Goal: Information Seeking & Learning: Check status

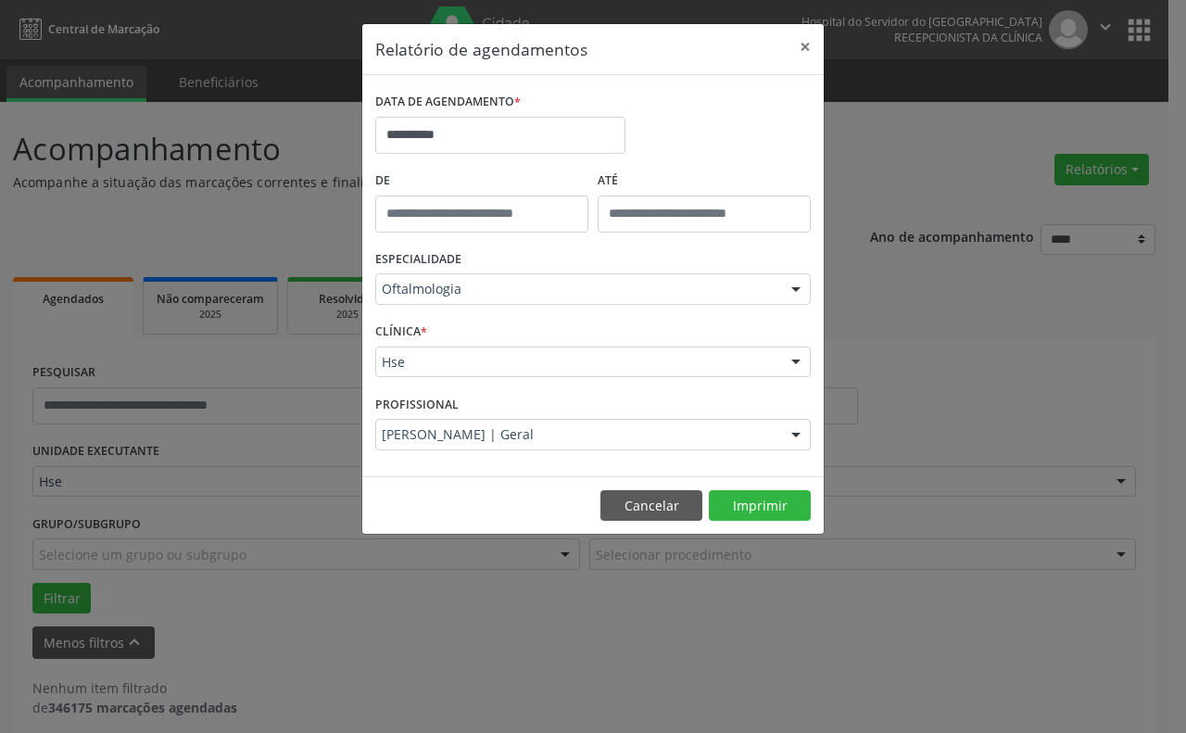
scroll to position [16, 0]
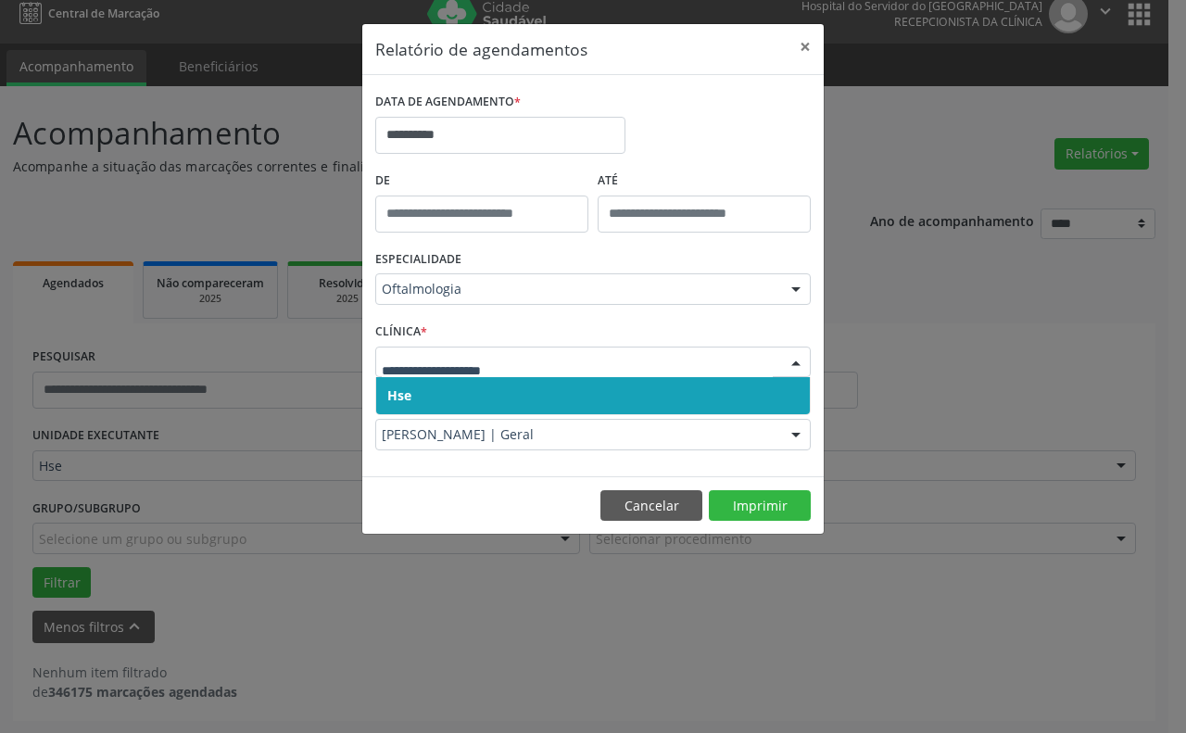
click at [417, 382] on span "Hse" at bounding box center [593, 395] width 434 height 37
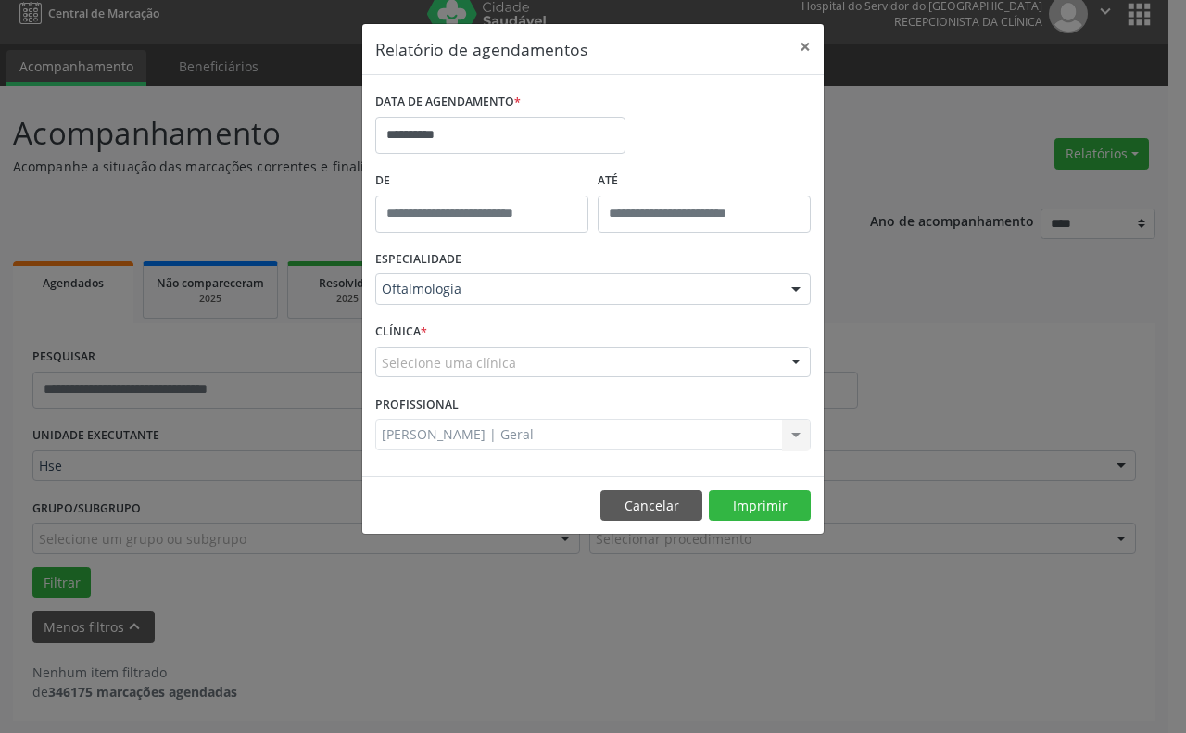
click at [417, 385] on div "CLÍNICA * Selecione uma clínica Hse Nenhum resultado encontrado para: " " Não h…" at bounding box center [593, 354] width 445 height 72
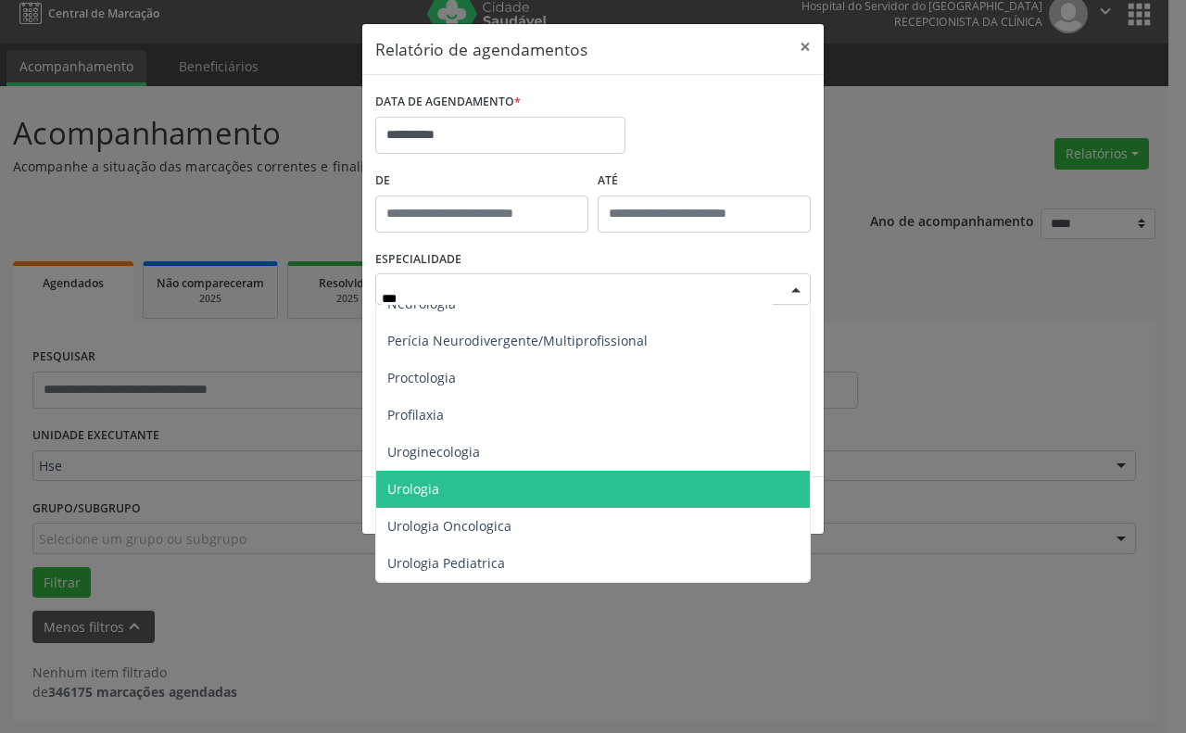
scroll to position [0, 0]
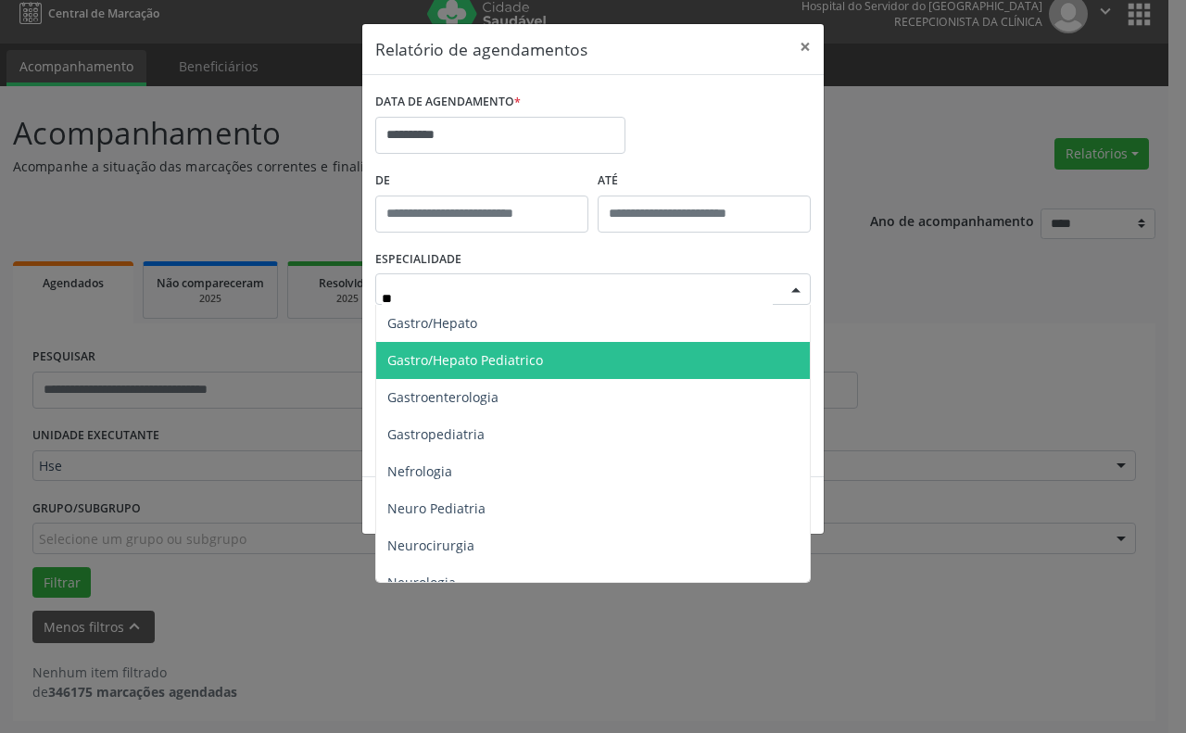
type input "*"
type input "******"
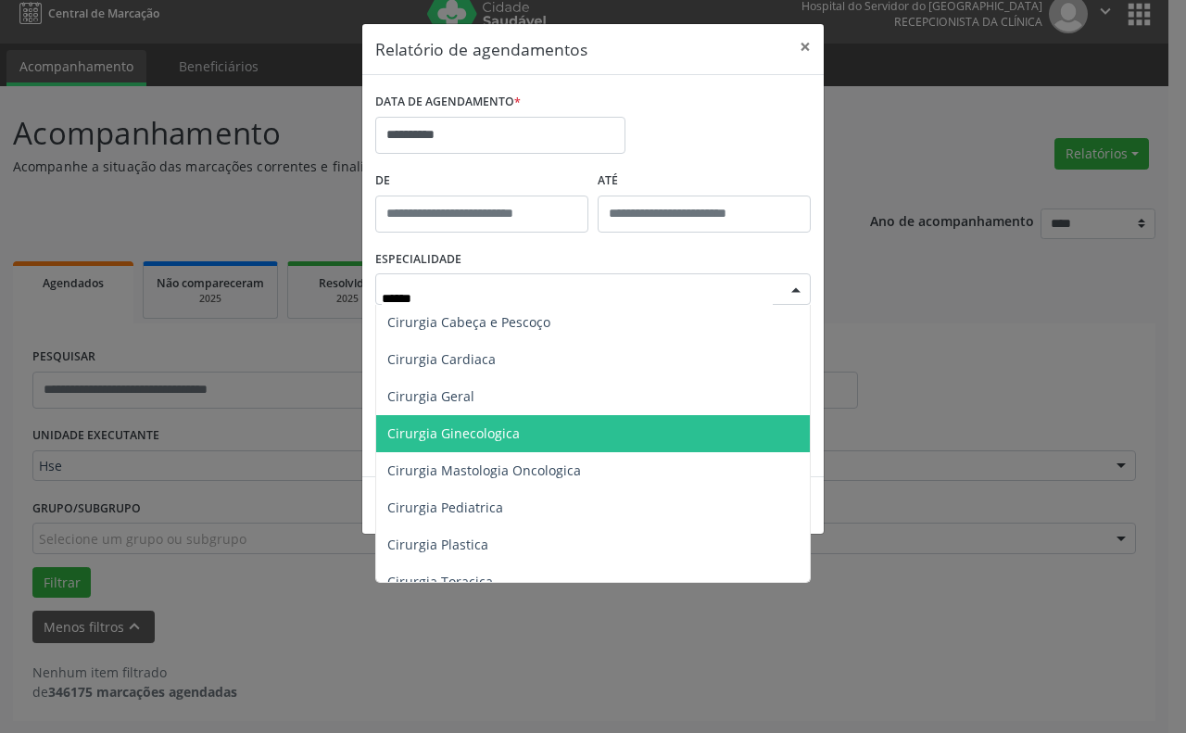
scroll to position [116, 0]
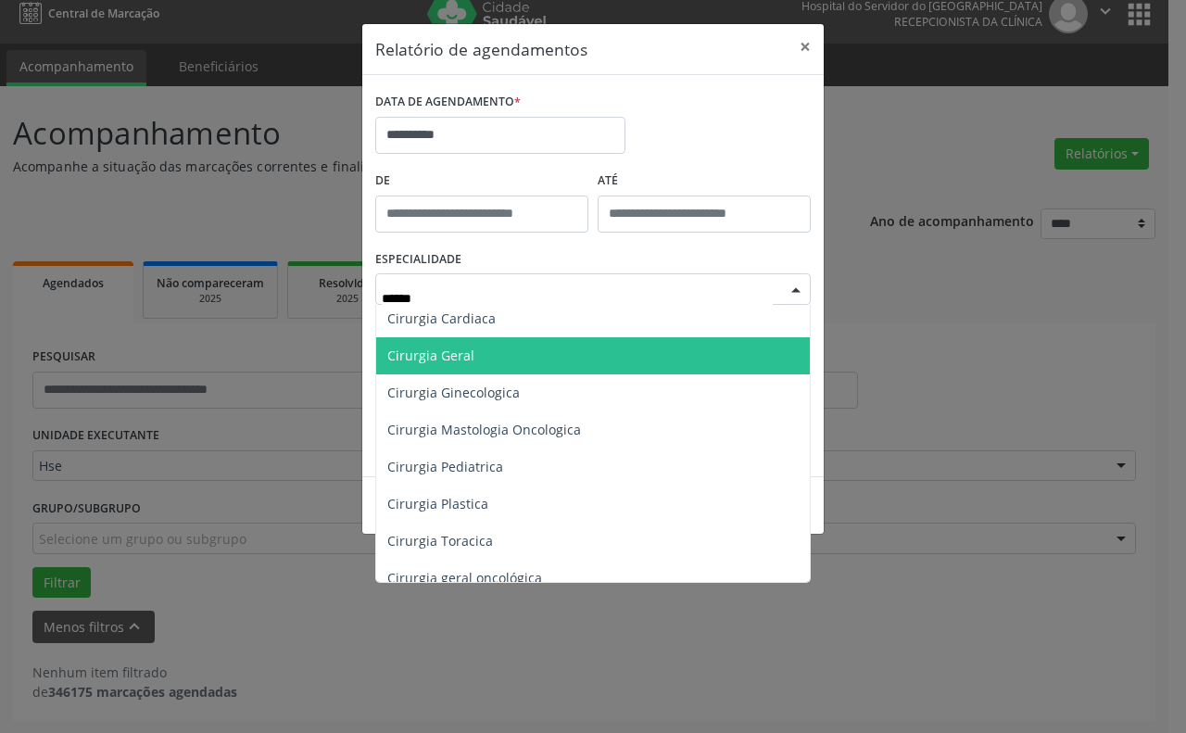
click at [465, 352] on span "Cirurgia Geral" at bounding box center [430, 356] width 87 height 18
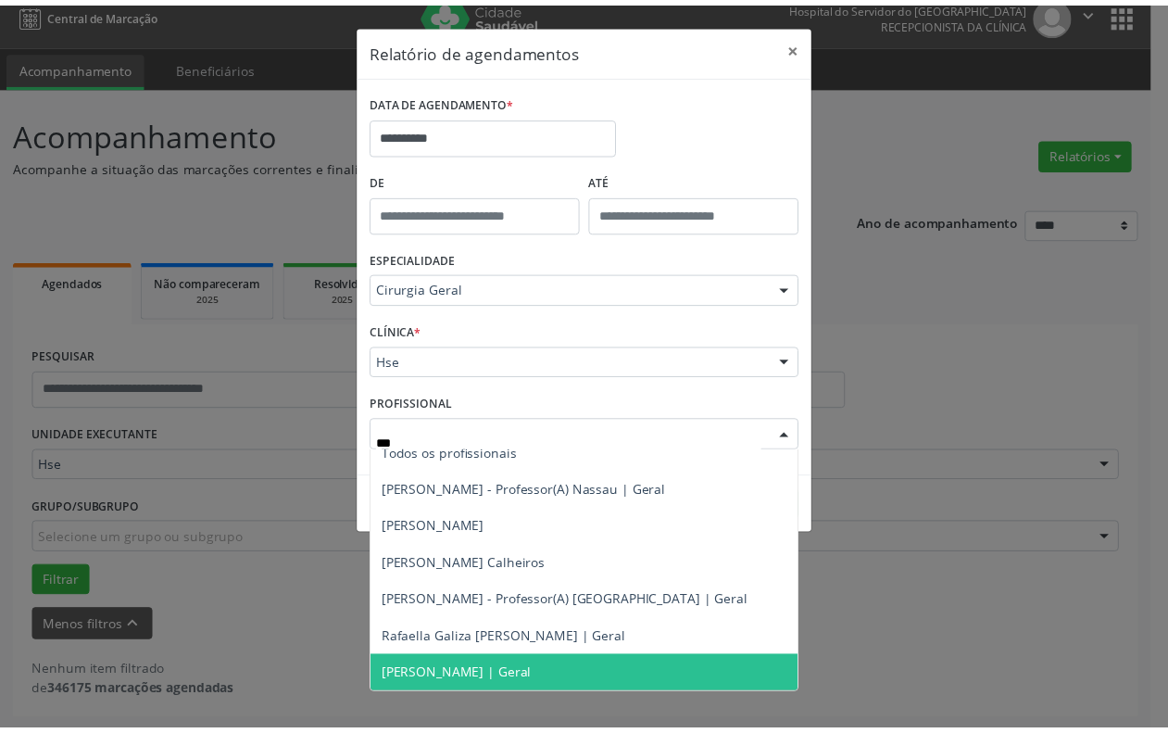
scroll to position [0, 0]
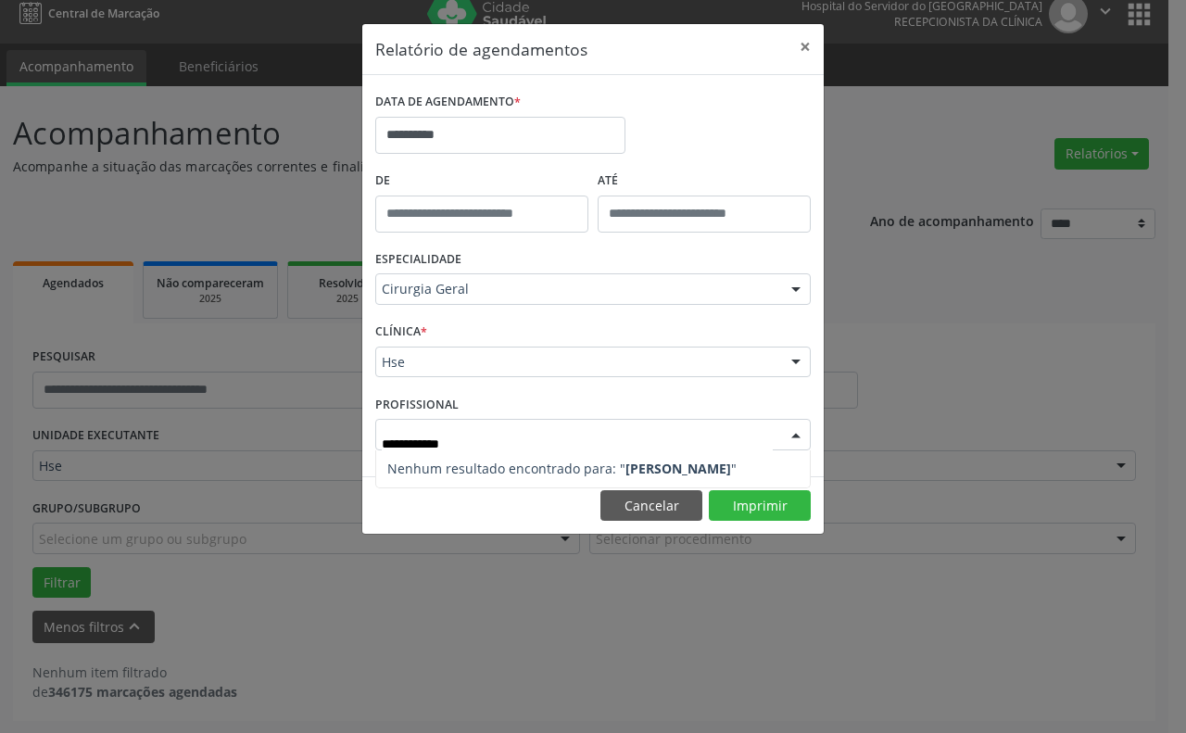
type input "**********"
click at [676, 470] on strong "[PERSON_NAME]" at bounding box center [678, 469] width 106 height 18
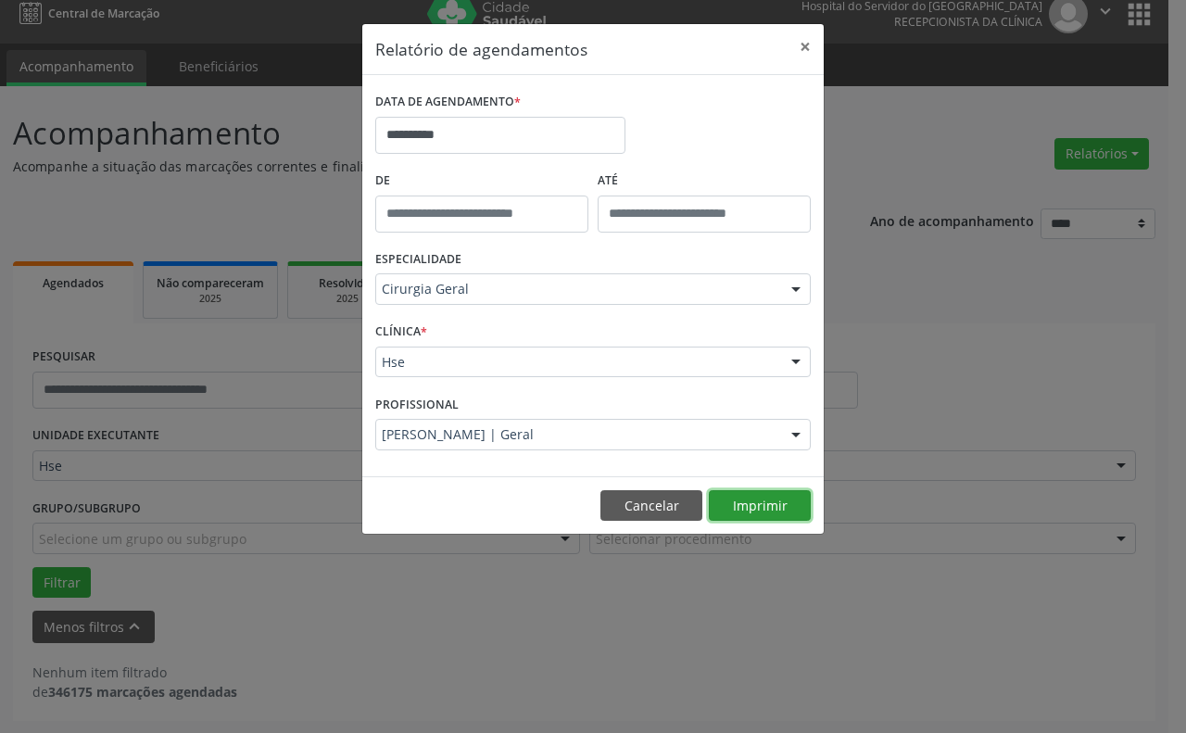
click at [776, 501] on div "**********" at bounding box center [592, 279] width 463 height 512
click at [809, 46] on button "×" at bounding box center [805, 46] width 37 height 45
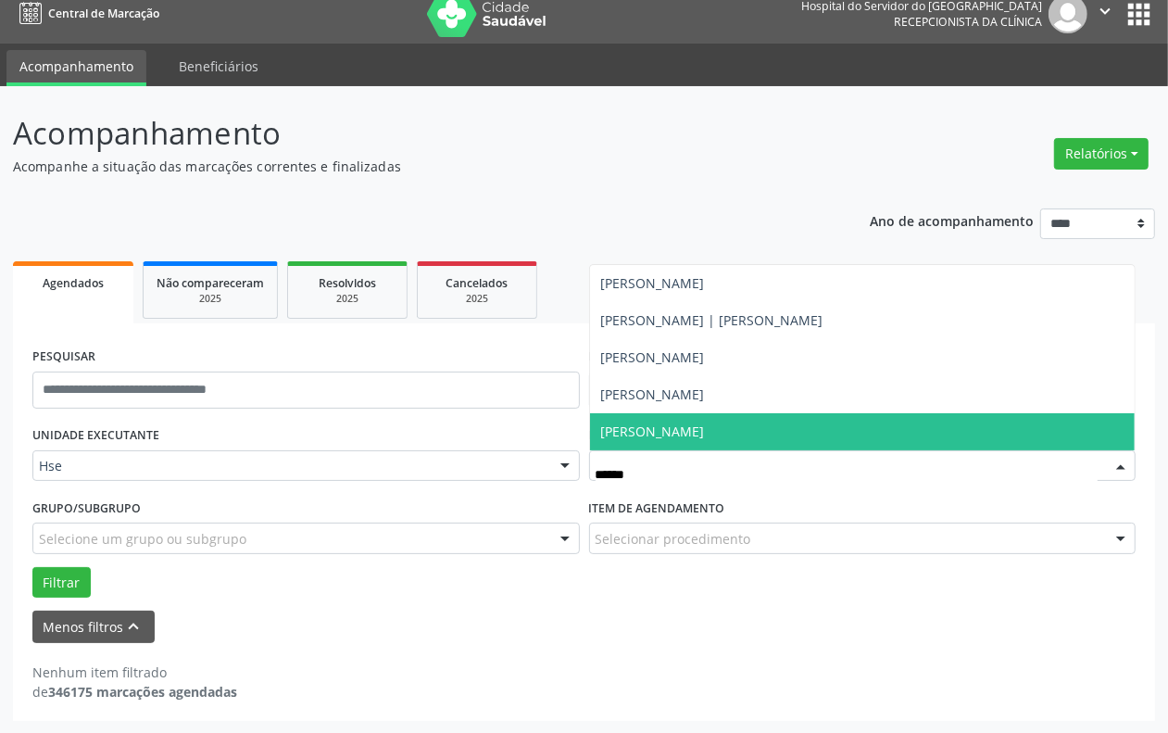
type input "*******"
click at [641, 423] on span "[PERSON_NAME]" at bounding box center [653, 432] width 104 height 18
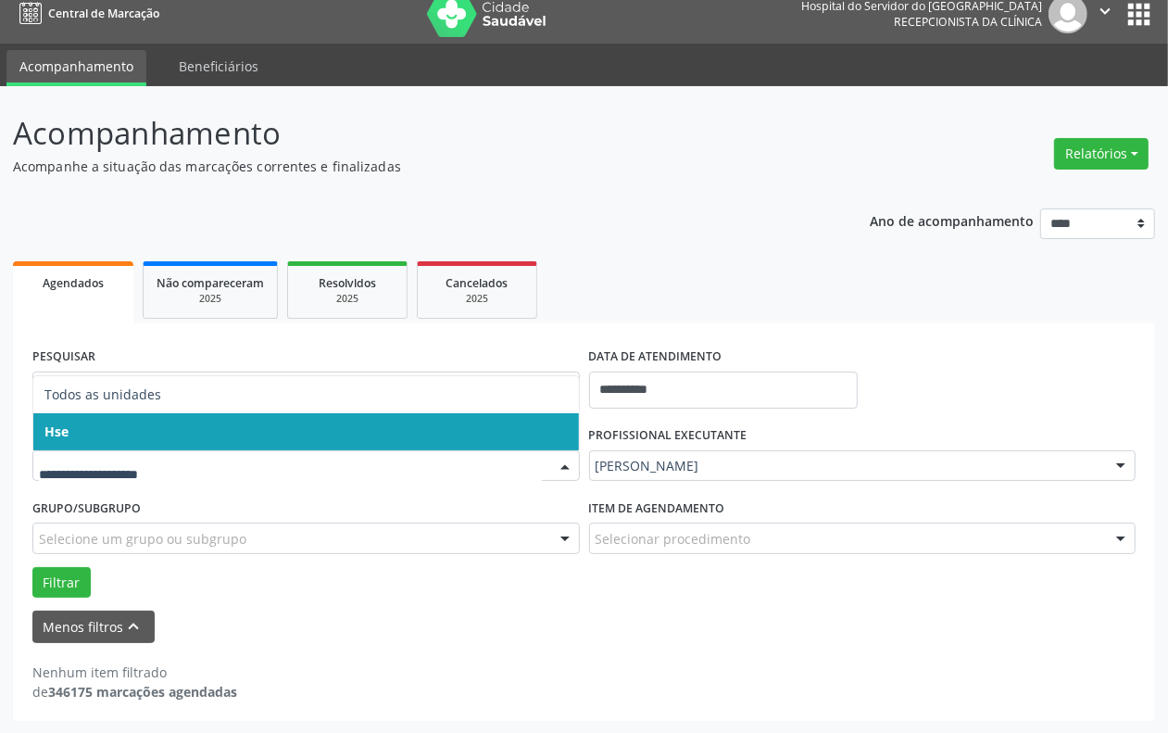
click at [100, 415] on span "Hse" at bounding box center [306, 431] width 546 height 37
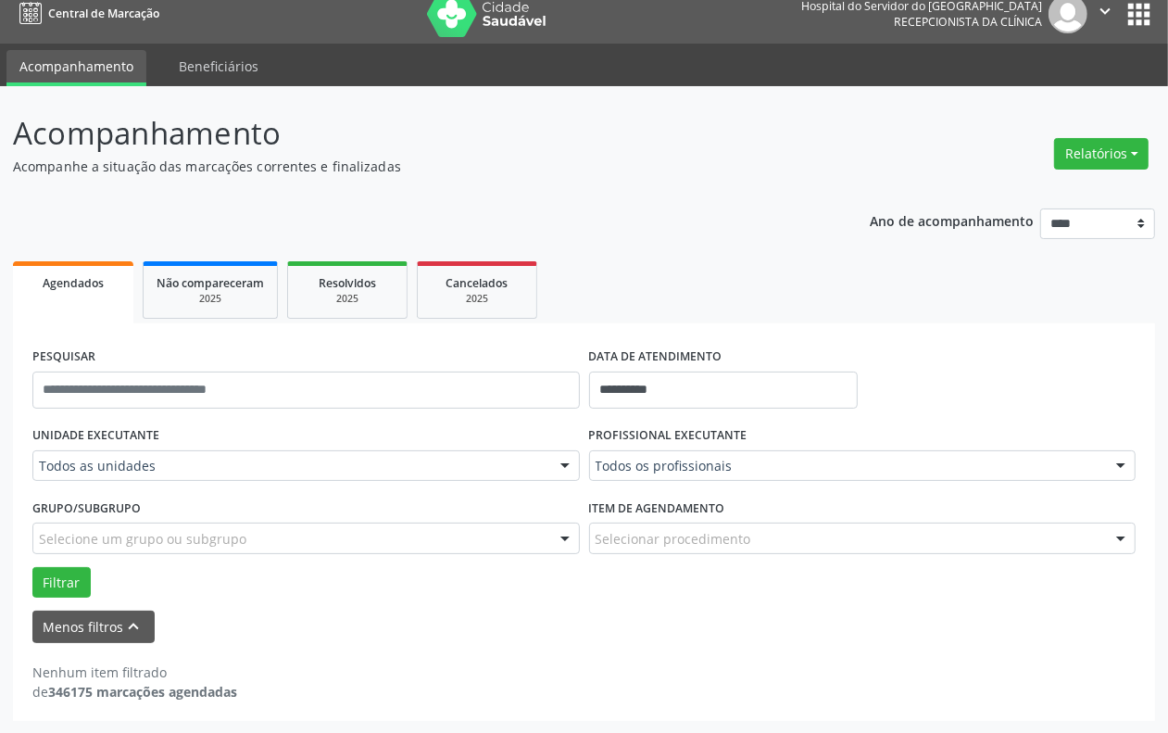
click at [100, 418] on form "**********" at bounding box center [584, 493] width 1104 height 300
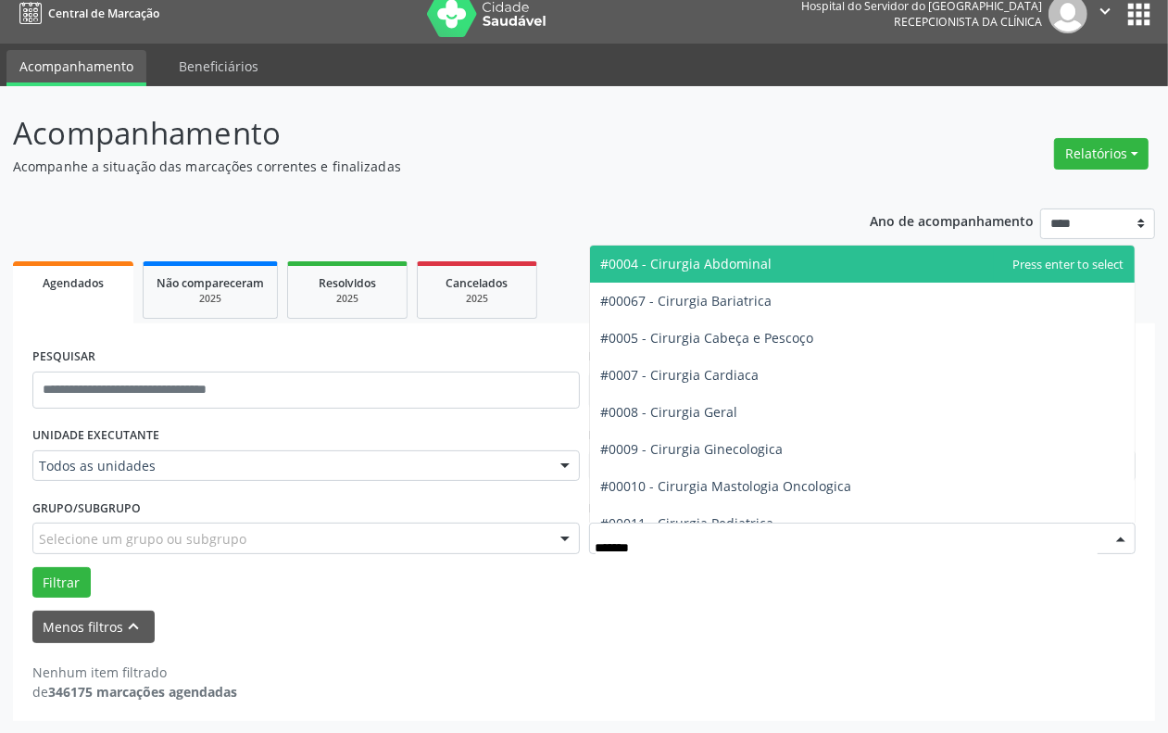
type input "********"
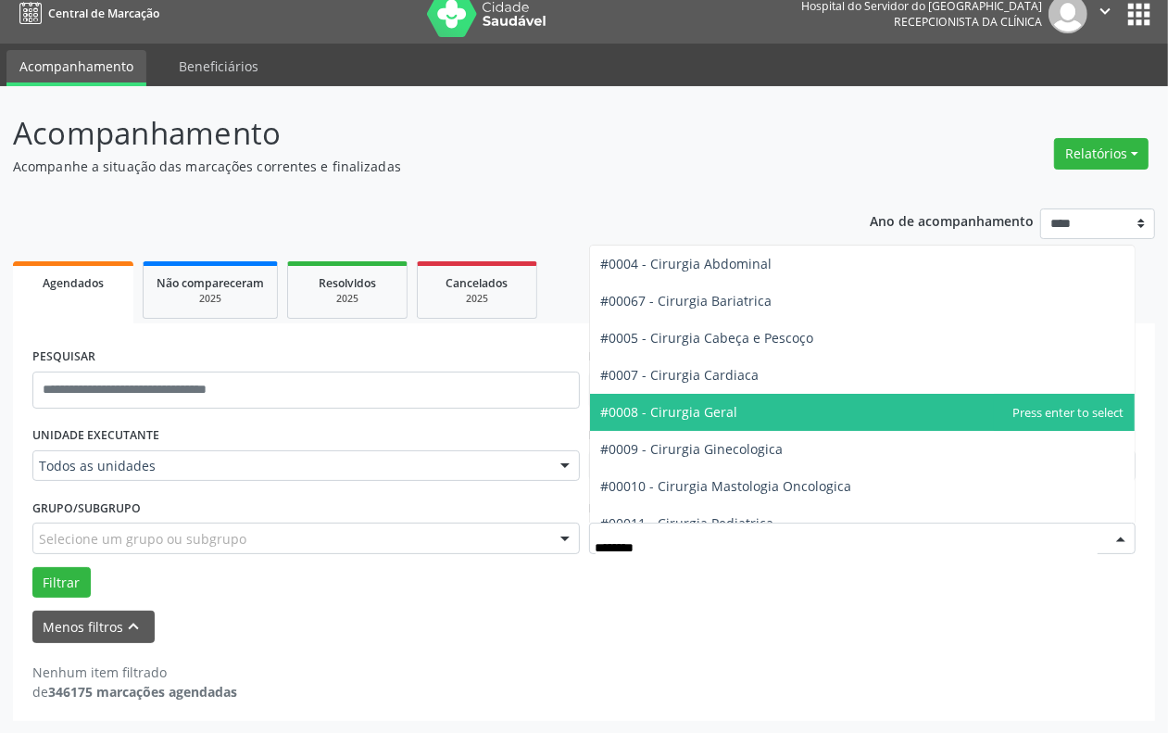
click at [669, 413] on span "#0008 - Cirurgia Geral" at bounding box center [669, 412] width 137 height 18
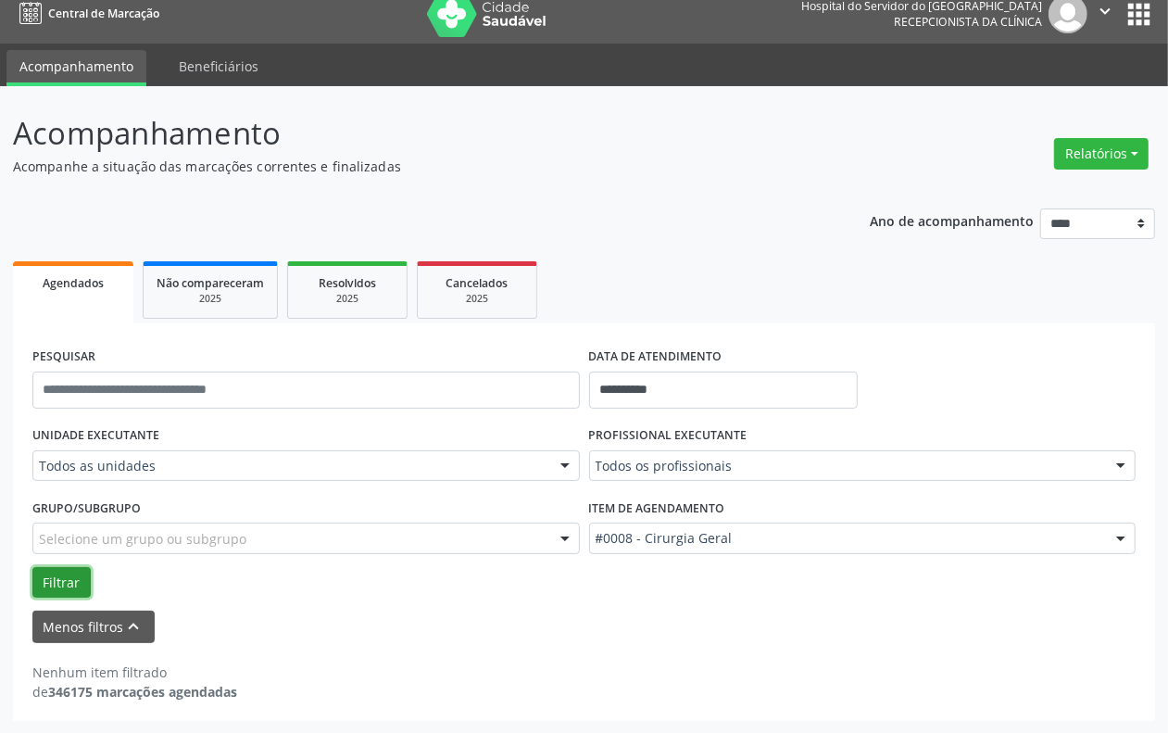
click at [60, 576] on button "Filtrar" at bounding box center [61, 583] width 58 height 32
click at [51, 577] on button "Filtrar" at bounding box center [61, 583] width 58 height 32
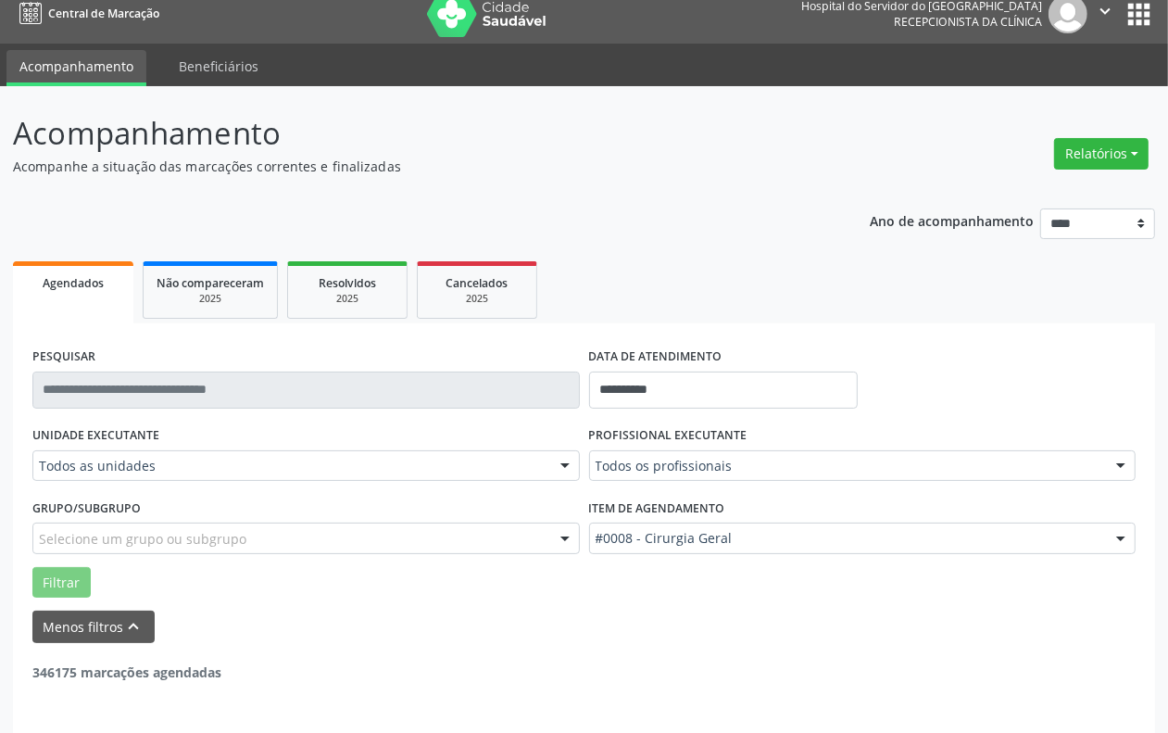
click at [51, 577] on button "Filtrar" at bounding box center [61, 583] width 58 height 32
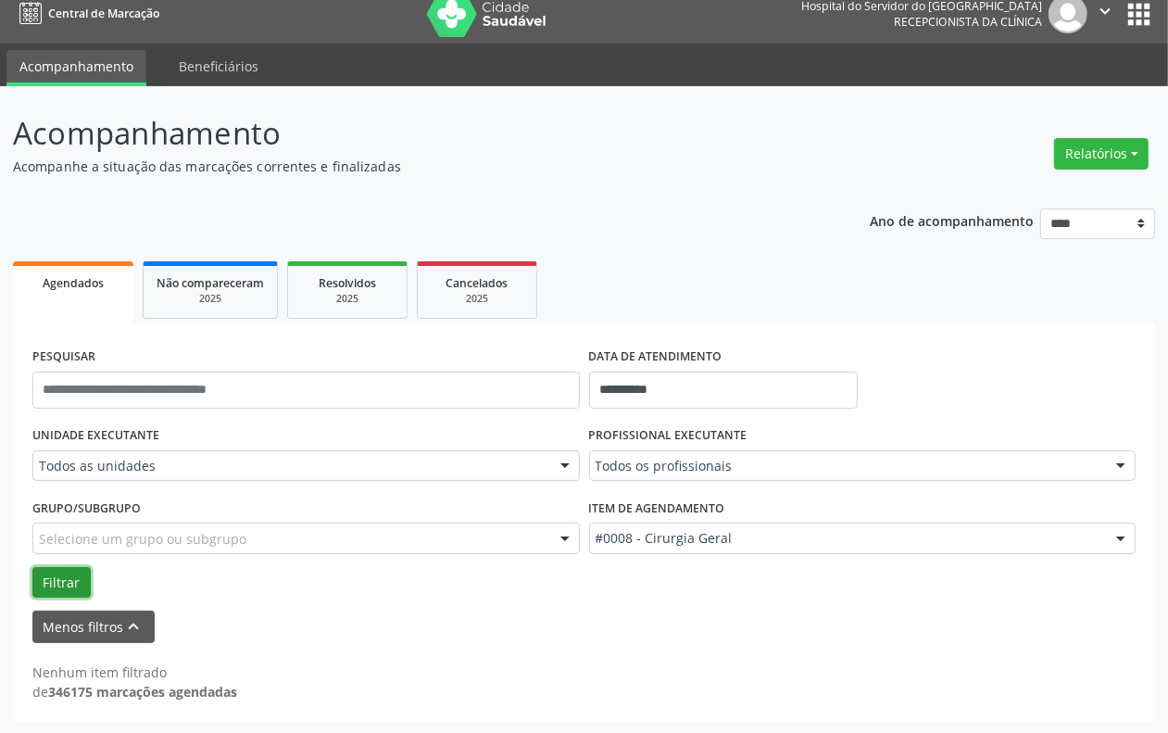
click at [53, 577] on button "Filtrar" at bounding box center [61, 583] width 58 height 32
click at [51, 577] on button "Filtrar" at bounding box center [61, 583] width 58 height 32
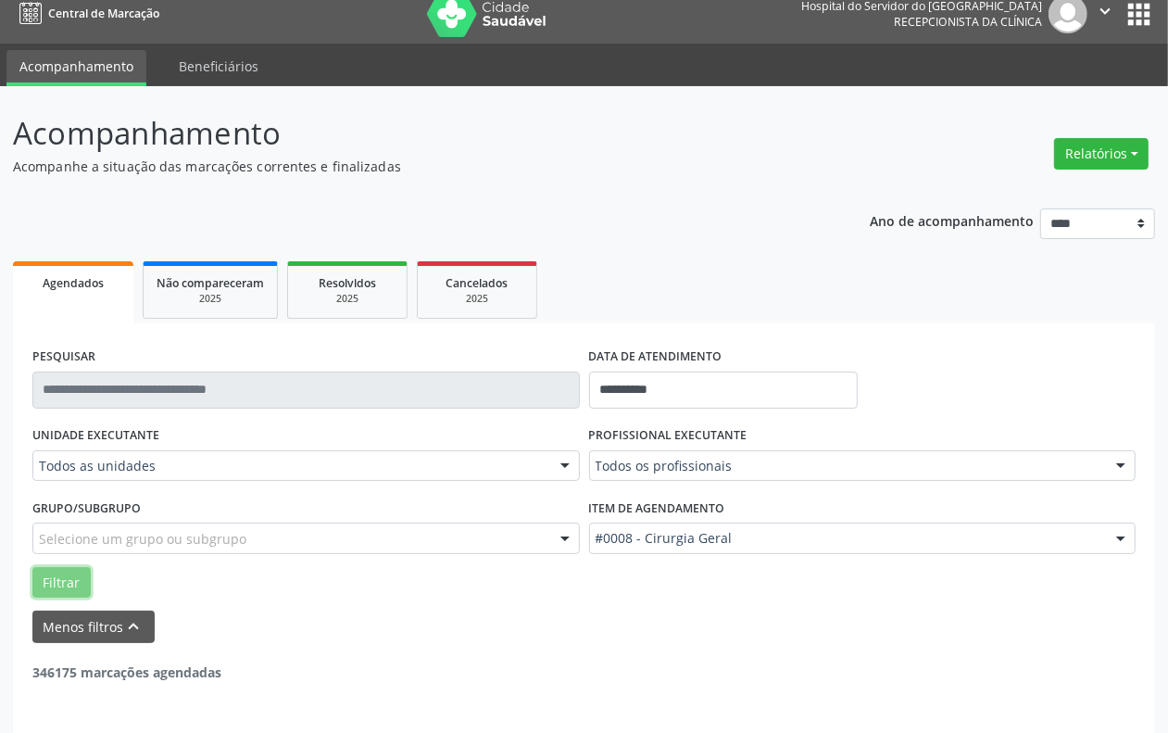
click at [51, 577] on button "Filtrar" at bounding box center [61, 583] width 58 height 32
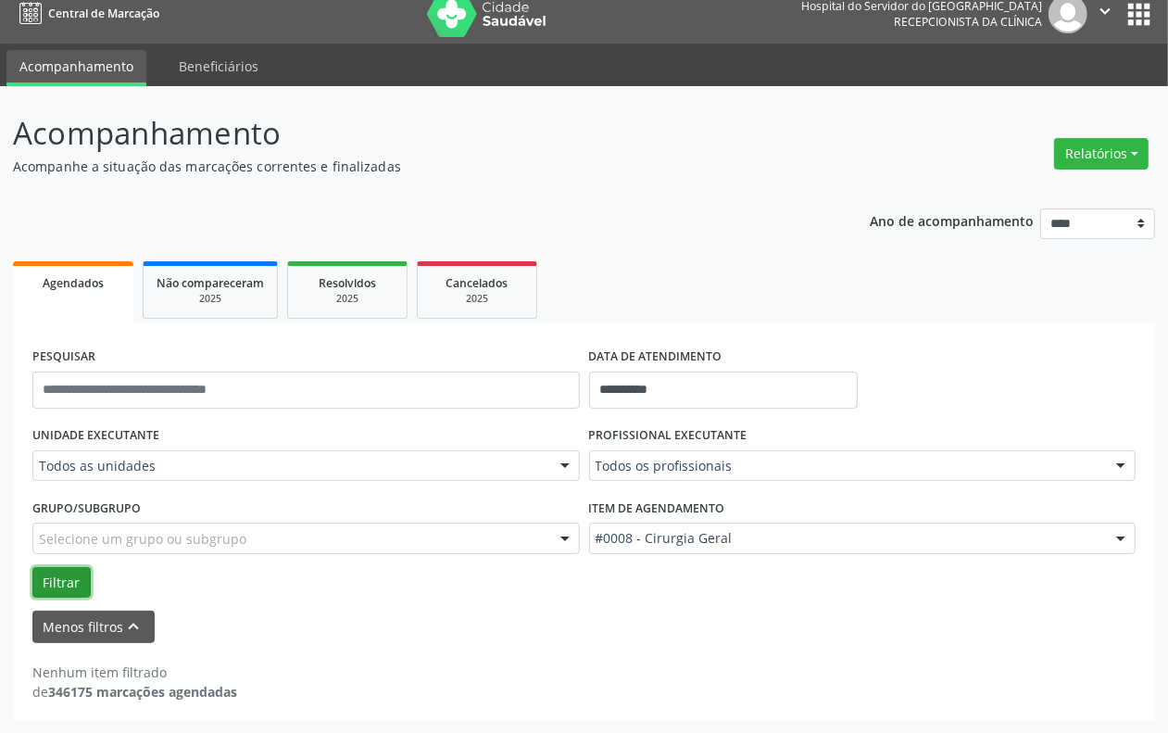
click at [57, 577] on button "Filtrar" at bounding box center [61, 583] width 58 height 32
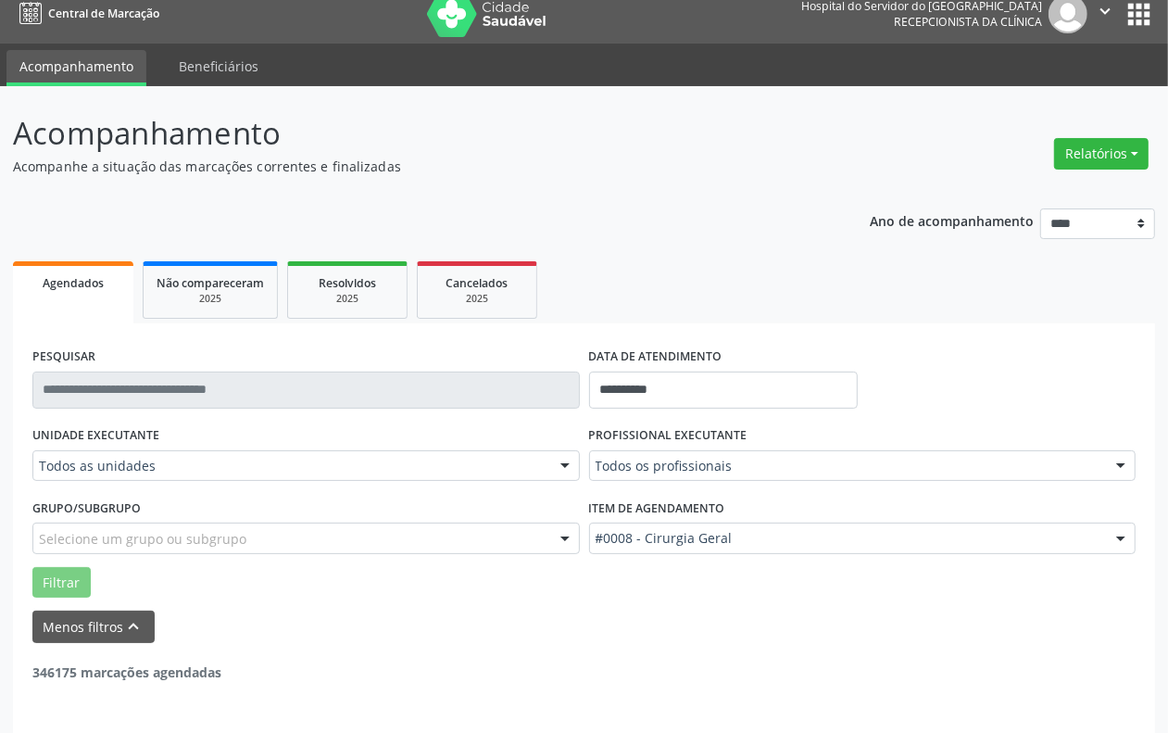
click at [58, 577] on button "Filtrar" at bounding box center [61, 583] width 58 height 32
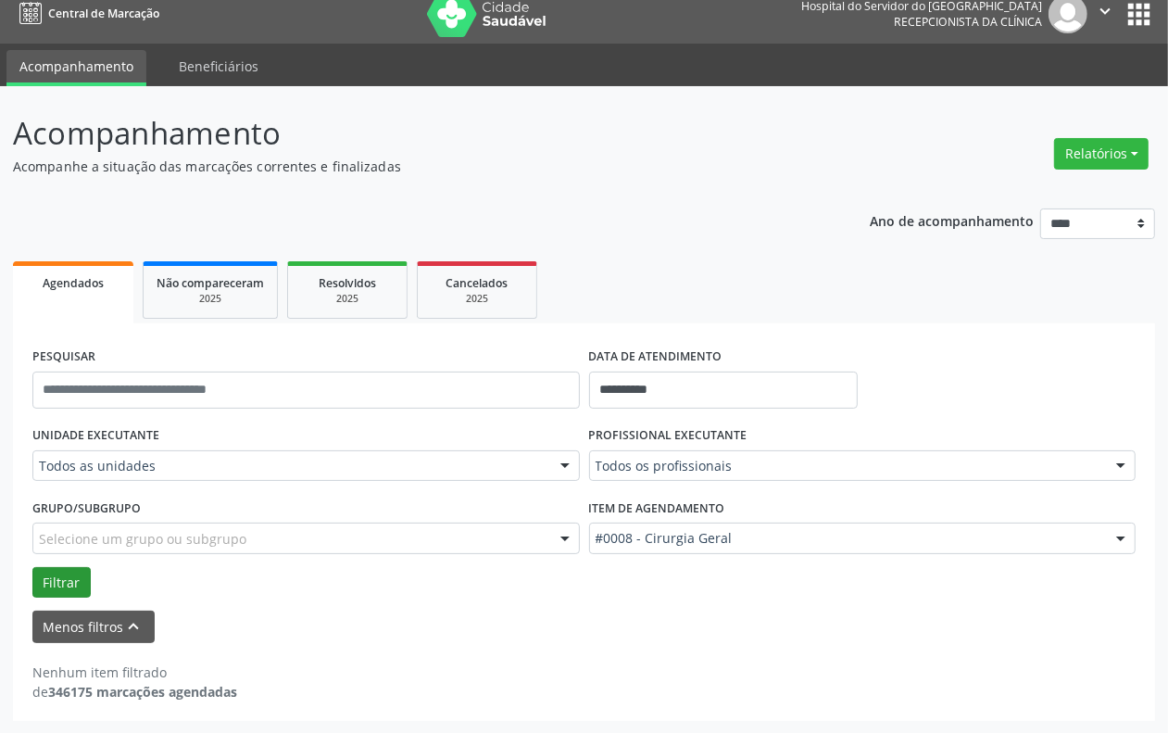
click at [63, 579] on button "Filtrar" at bounding box center [61, 583] width 58 height 32
click at [66, 579] on button "Filtrar" at bounding box center [61, 583] width 58 height 32
click at [71, 579] on button "Filtrar" at bounding box center [61, 583] width 58 height 32
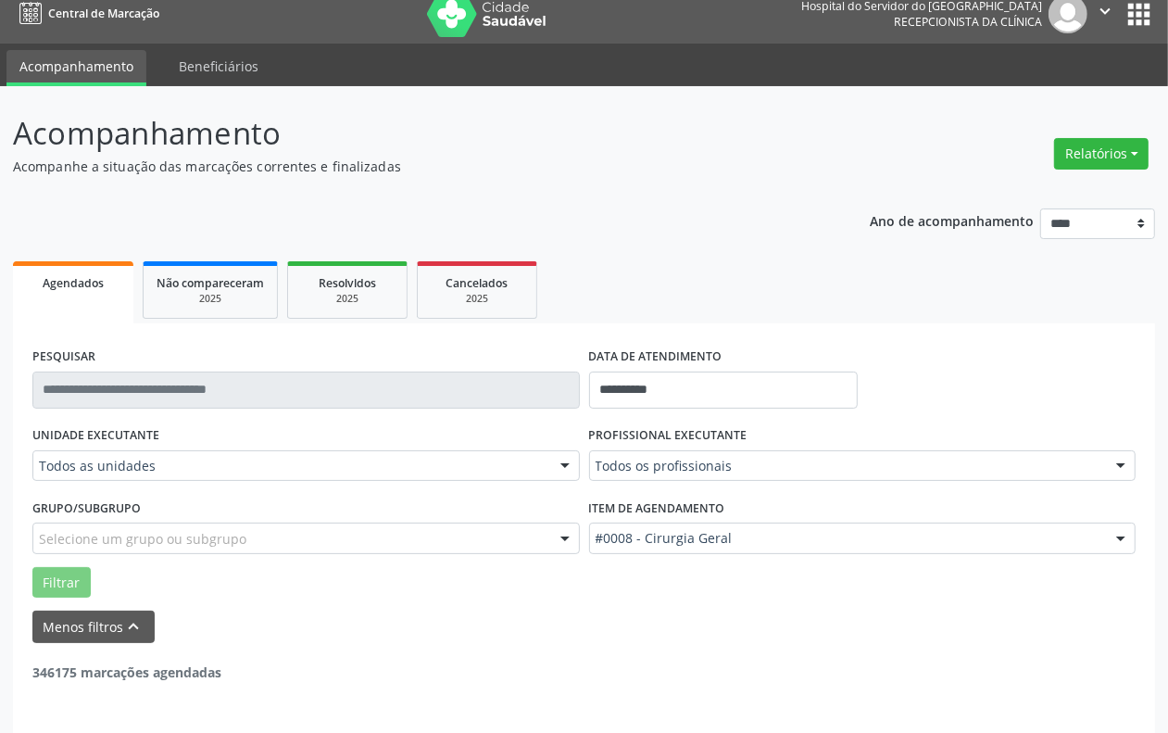
click at [71, 579] on button "Filtrar" at bounding box center [61, 583] width 58 height 32
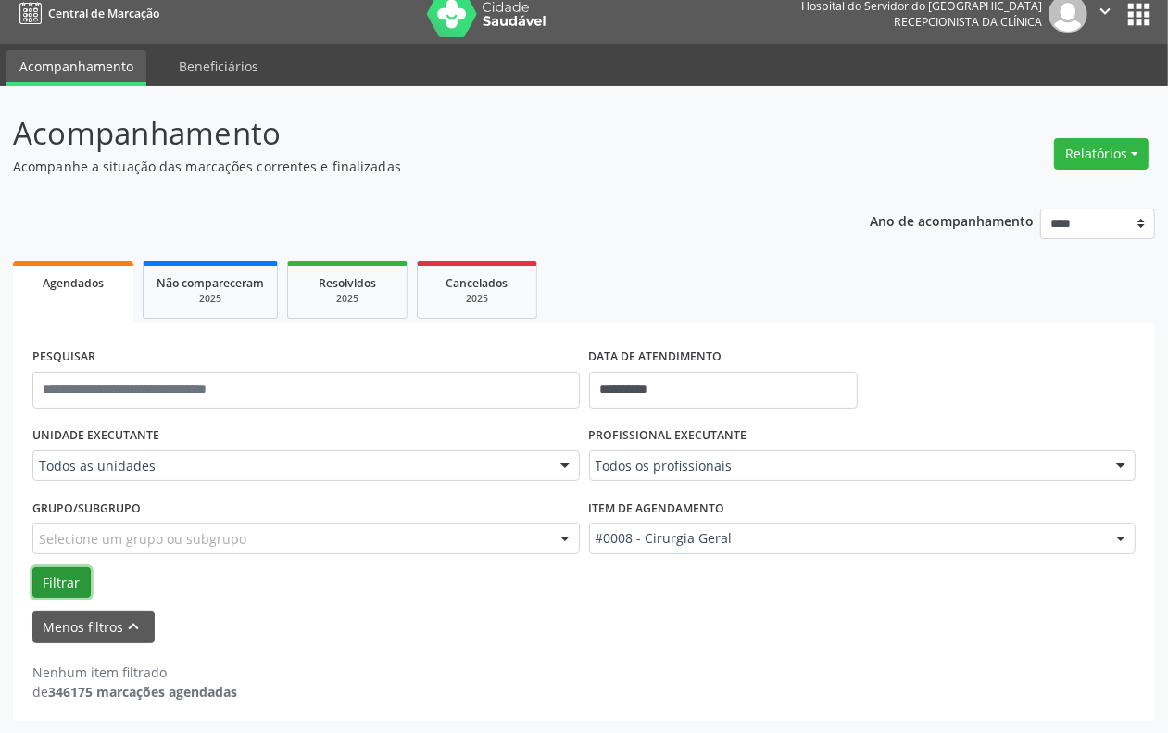
click at [71, 573] on button "Filtrar" at bounding box center [61, 583] width 58 height 32
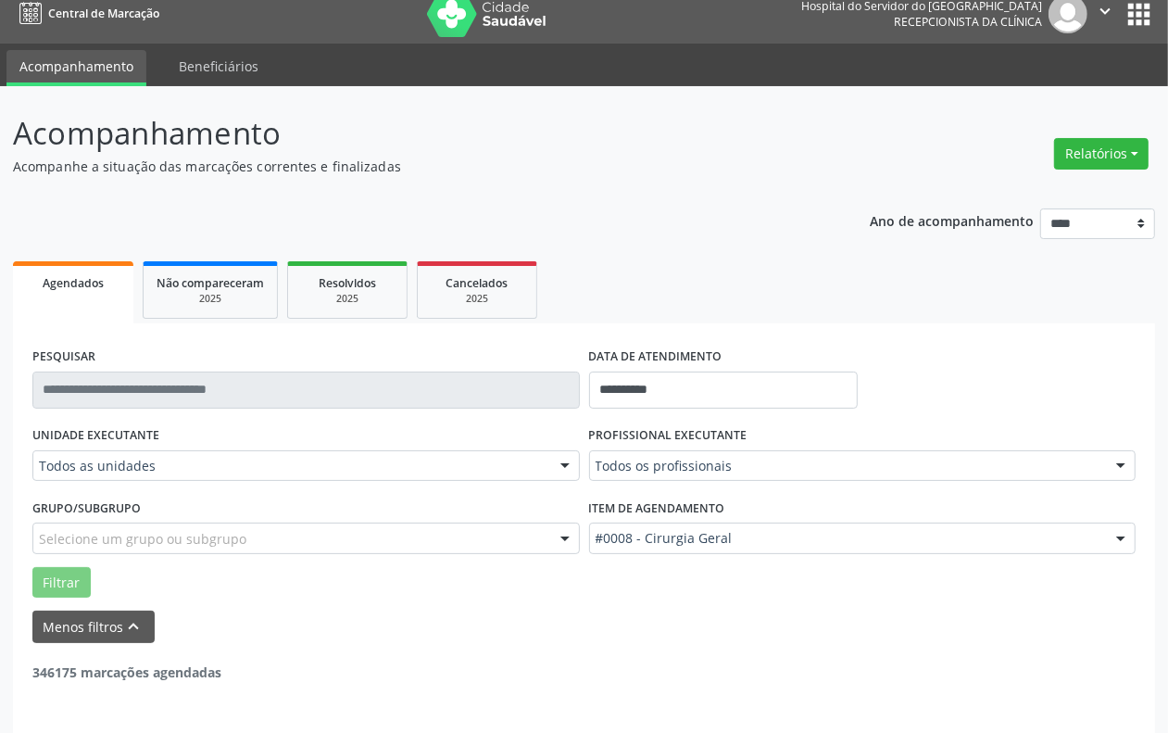
click at [72, 572] on button "Filtrar" at bounding box center [61, 583] width 58 height 32
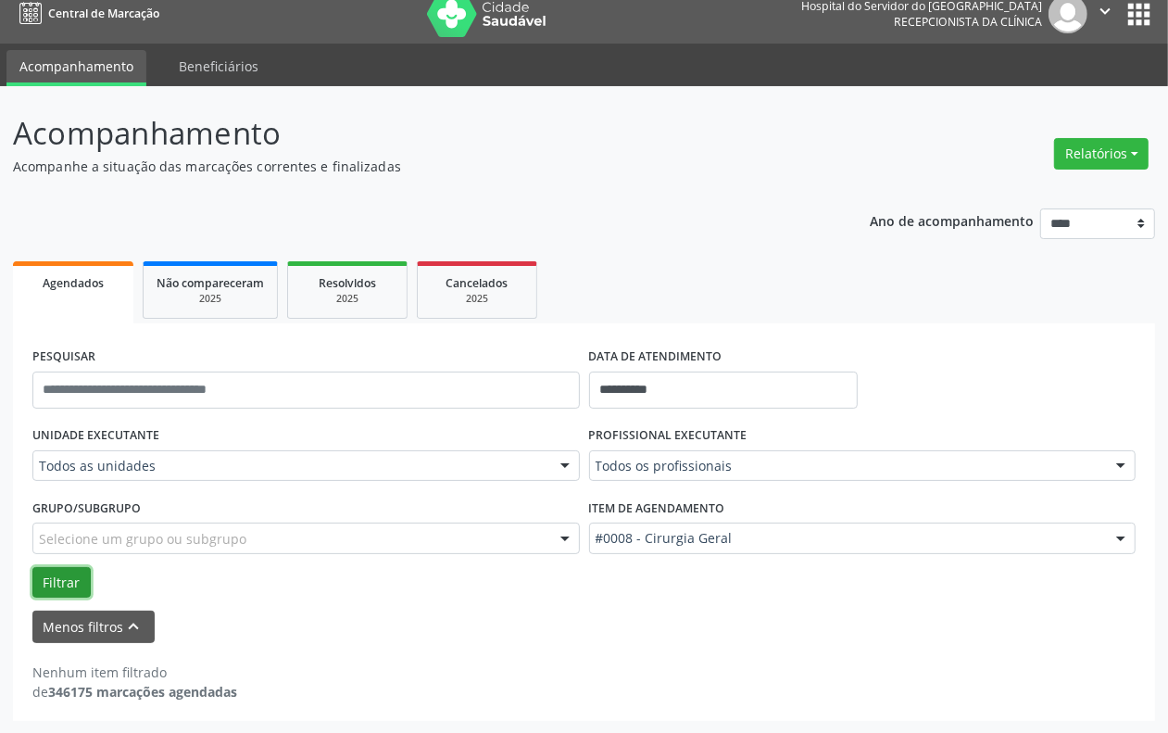
click at [53, 577] on button "Filtrar" at bounding box center [61, 583] width 58 height 32
click at [56, 576] on button "Filtrar" at bounding box center [61, 583] width 58 height 32
click at [57, 576] on button "Filtrar" at bounding box center [61, 583] width 58 height 32
